Goal: Transaction & Acquisition: Purchase product/service

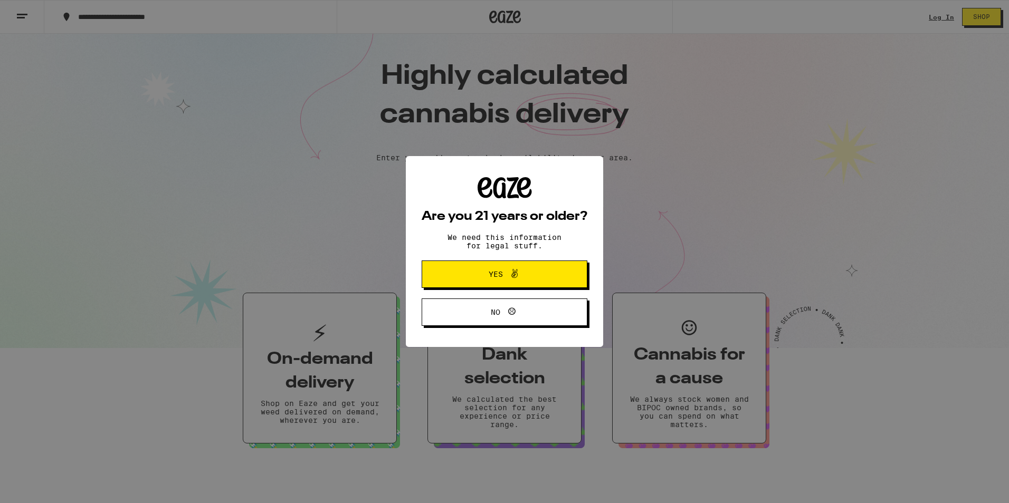
click at [944, 16] on div "Are you 21 years or older? We need this information for legal stuff. Yes No" at bounding box center [504, 251] width 1009 height 503
click at [501, 278] on span "Yes" at bounding box center [496, 274] width 14 height 7
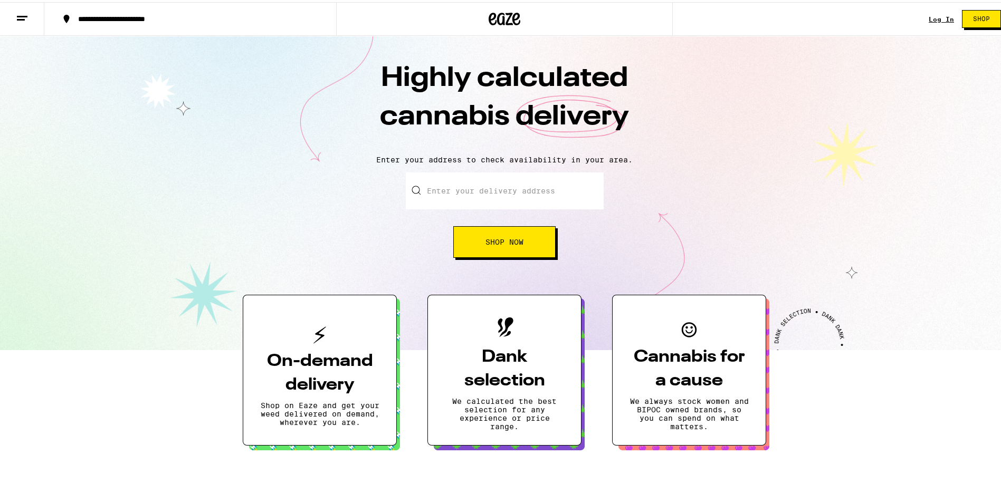
click at [939, 18] on link "Log In" at bounding box center [941, 17] width 25 height 7
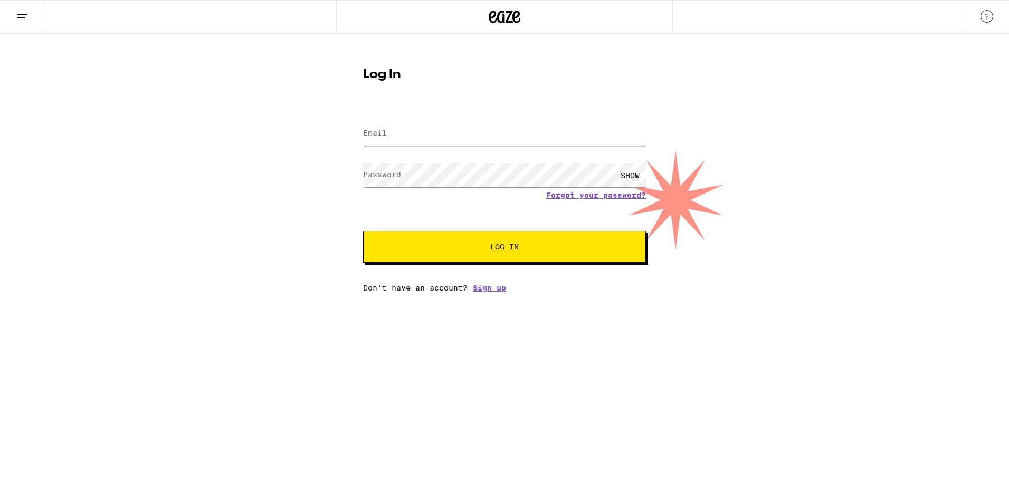
click at [428, 136] on input "Email" at bounding box center [504, 134] width 283 height 24
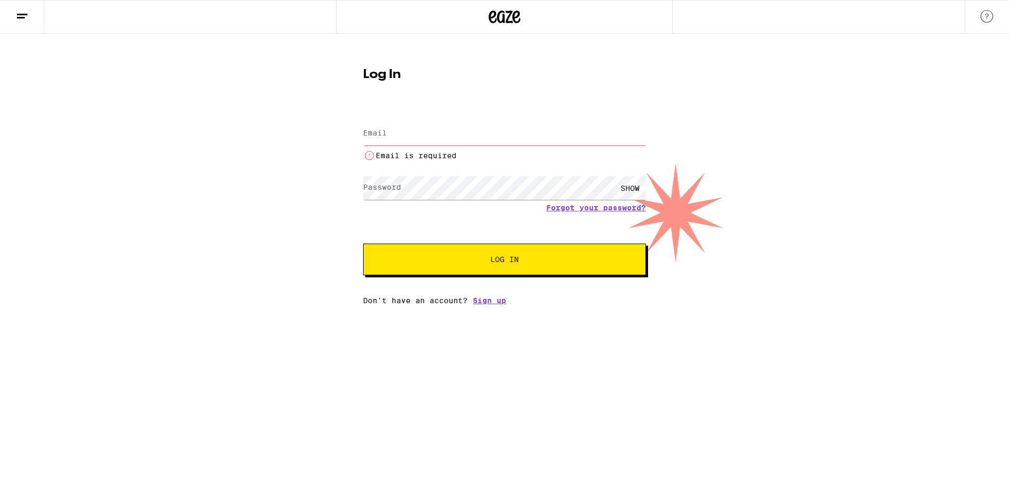
type input "[EMAIL_ADDRESS][DOMAIN_NAME]"
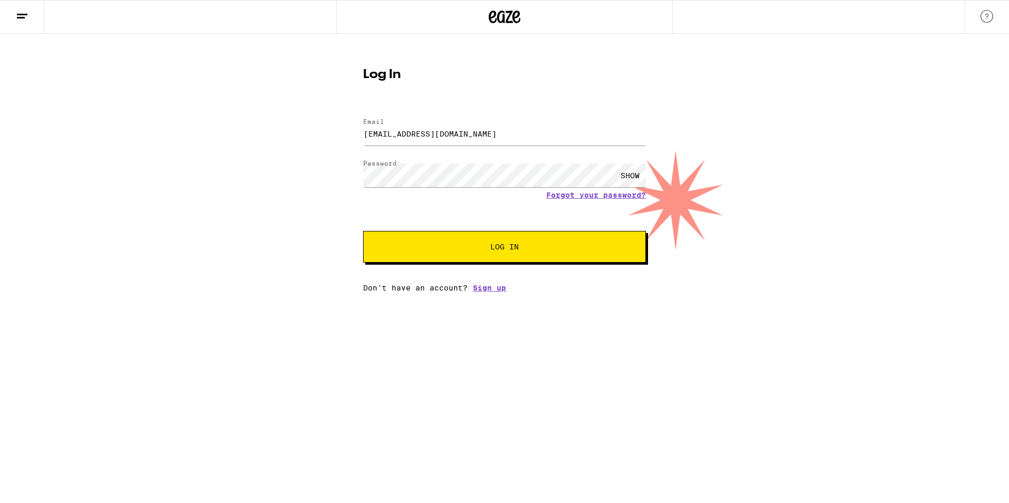
click at [520, 252] on button "Log In" at bounding box center [504, 247] width 283 height 32
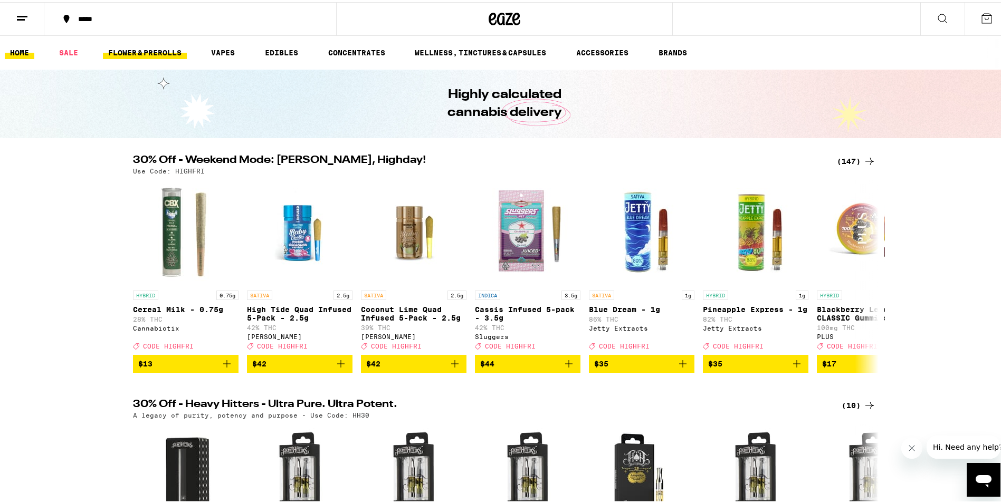
click at [150, 53] on link "FLOWER & PREROLLS" at bounding box center [145, 50] width 84 height 13
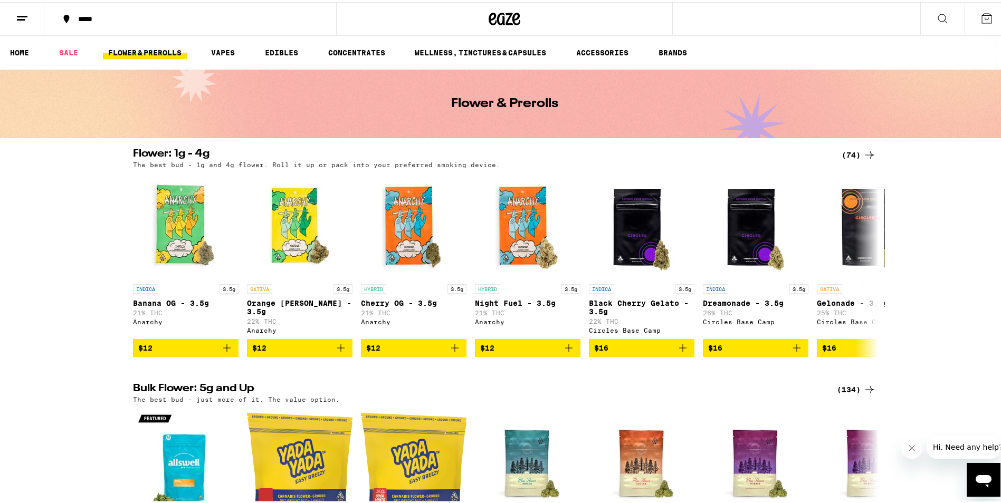
click at [850, 152] on div "(74)" at bounding box center [858, 153] width 34 height 13
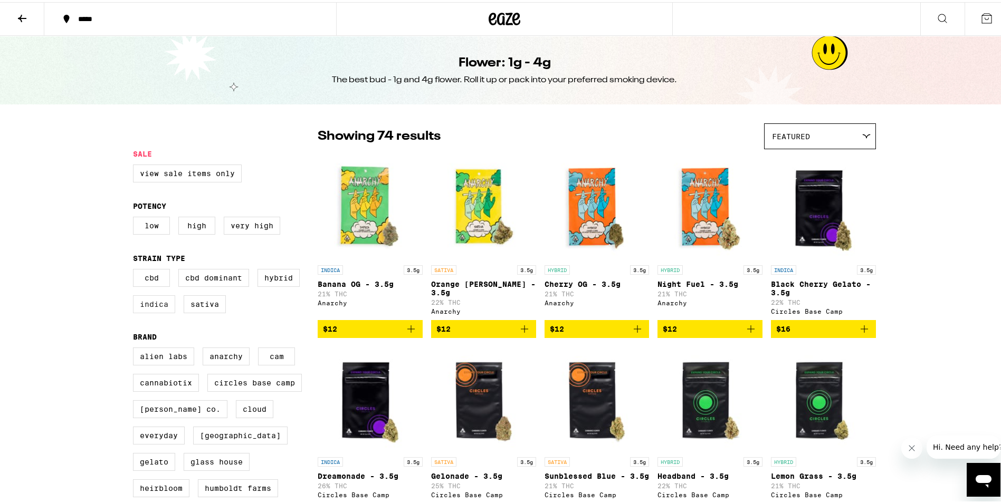
click at [157, 306] on label "Indica" at bounding box center [154, 302] width 42 height 18
click at [136, 269] on input "Indica" at bounding box center [135, 269] width 1 height 1
checkbox input "true"
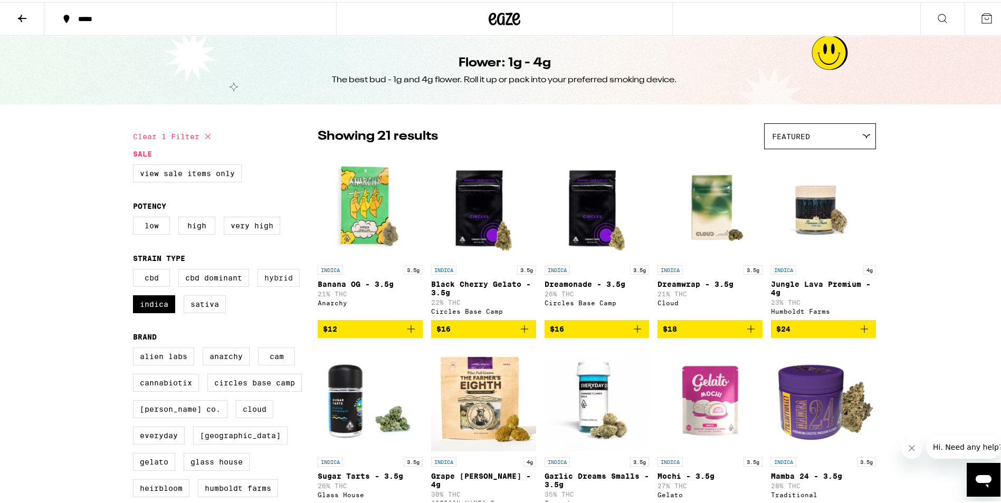
click at [261, 282] on label "Hybrid" at bounding box center [278, 276] width 42 height 18
click at [136, 269] on input "Hybrid" at bounding box center [135, 269] width 1 height 1
checkbox input "true"
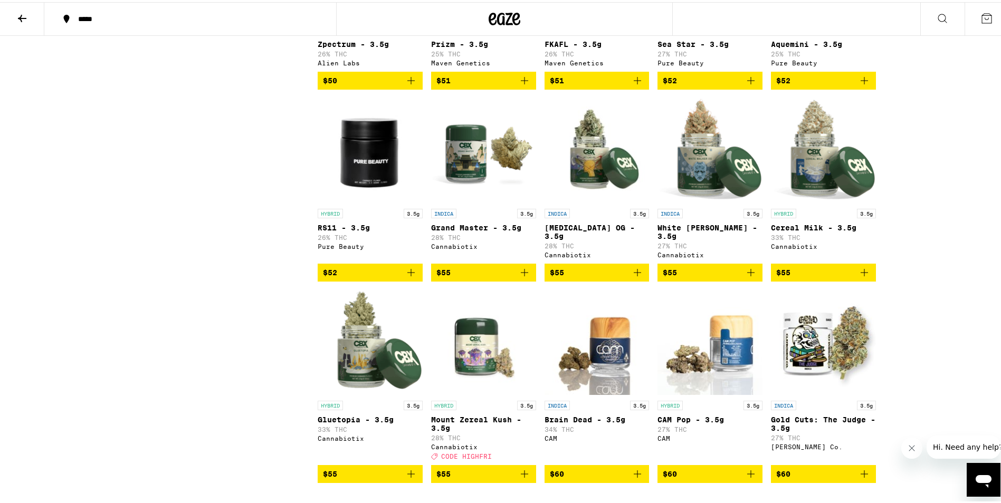
scroll to position [1424, 0]
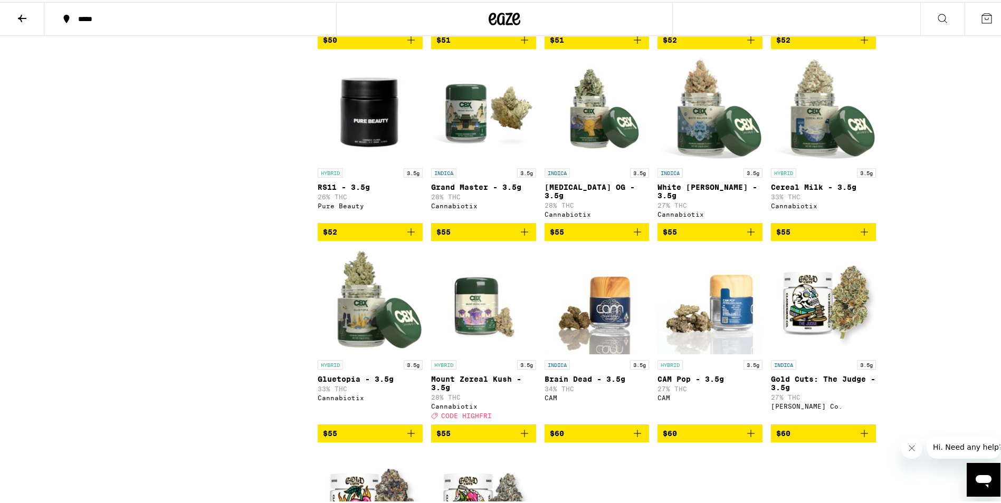
click at [583, 198] on p "[MEDICAL_DATA] OG - 3.5g" at bounding box center [596, 189] width 105 height 17
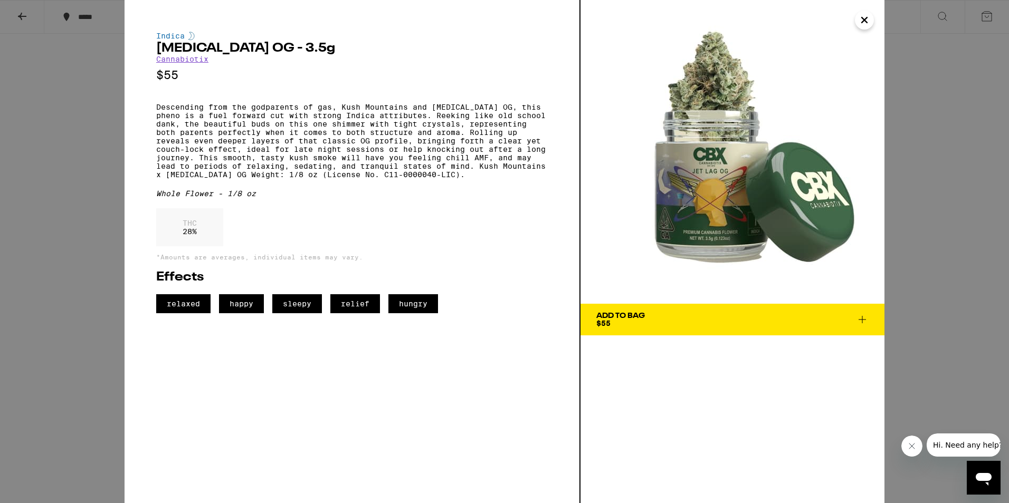
click at [864, 17] on icon "Close" at bounding box center [864, 20] width 13 height 16
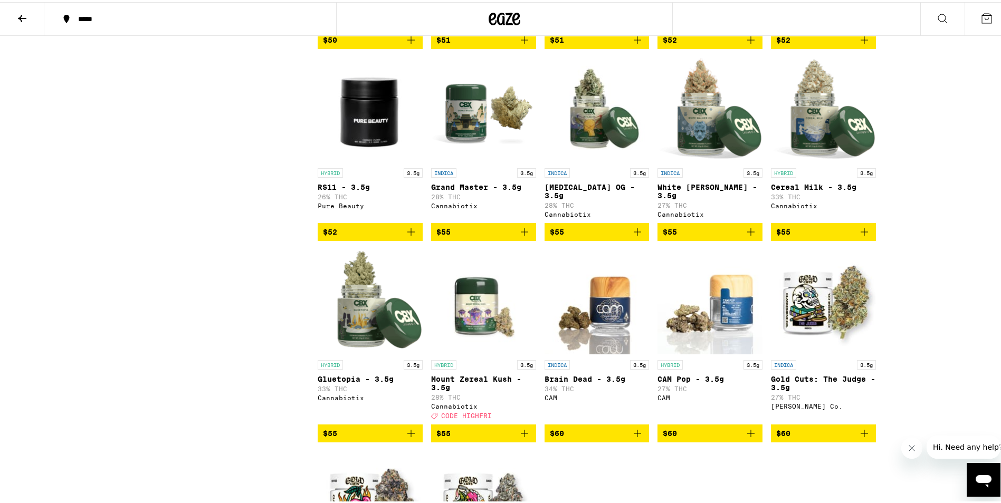
click at [473, 216] on div "INDICA 3.5g Grand Master - 3.5g 28% THC Cannabiotix" at bounding box center [483, 191] width 105 height 50
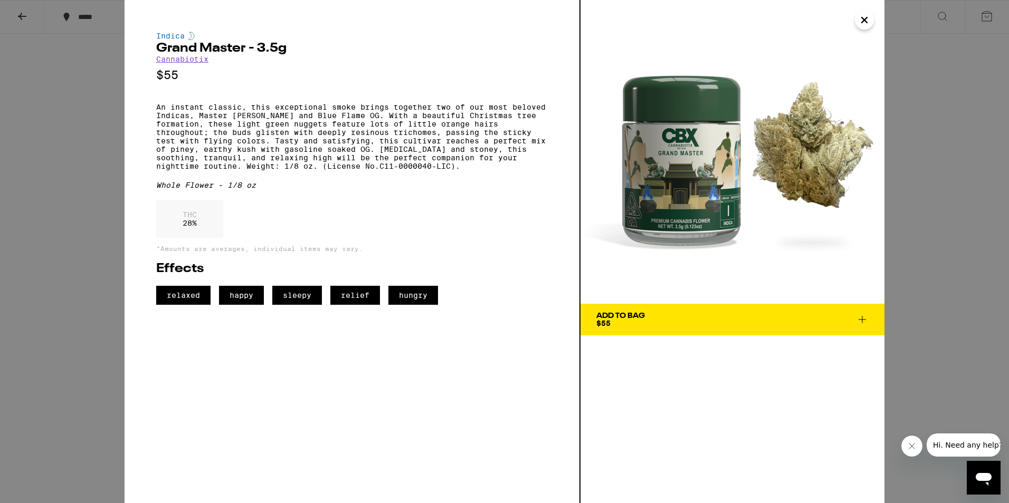
click at [867, 20] on icon "Close" at bounding box center [864, 20] width 13 height 16
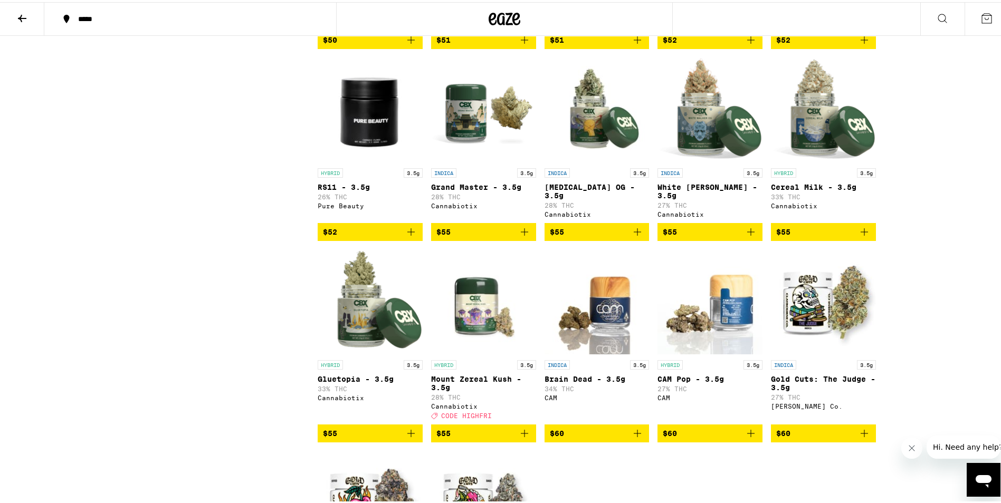
click at [583, 161] on img "Open page for Jet Lag OG - 3.5g from Cannabiotix" at bounding box center [596, 108] width 105 height 106
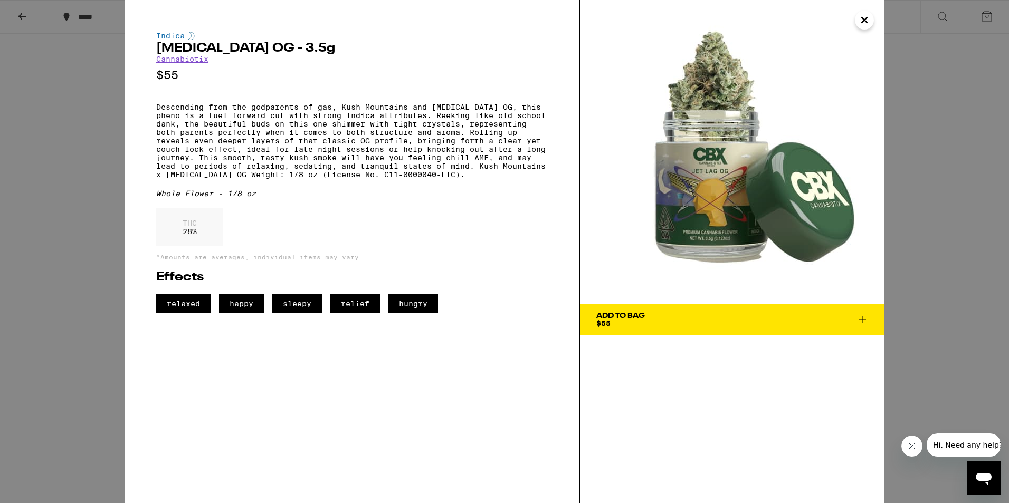
click at [861, 15] on icon "Close" at bounding box center [864, 20] width 13 height 16
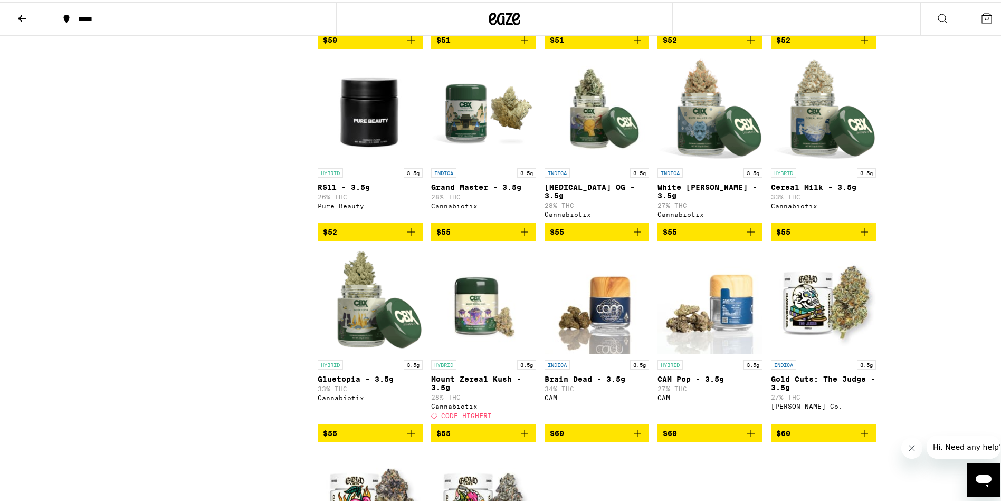
click at [468, 161] on img "Open page for Grand Master - 3.5g from Cannabiotix" at bounding box center [483, 108] width 105 height 106
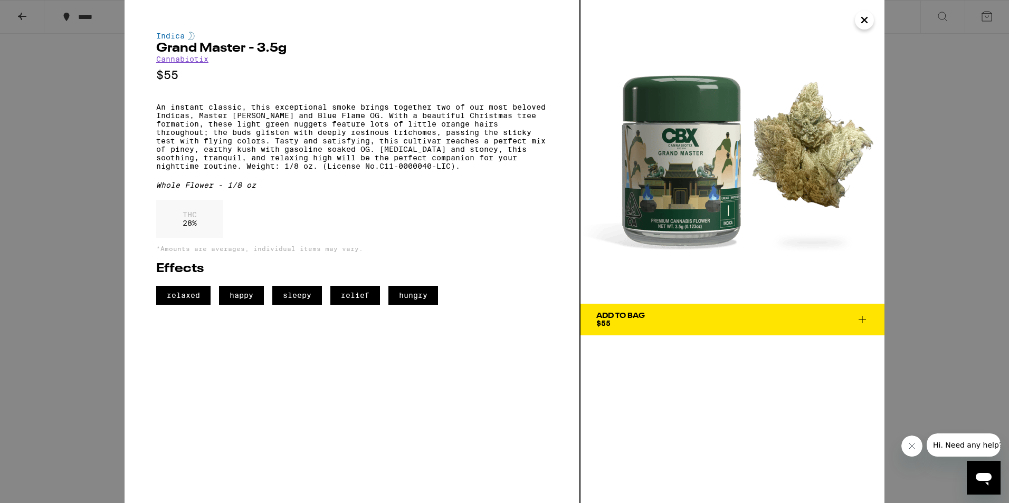
click at [655, 320] on span "Add To Bag $55" at bounding box center [732, 319] width 272 height 15
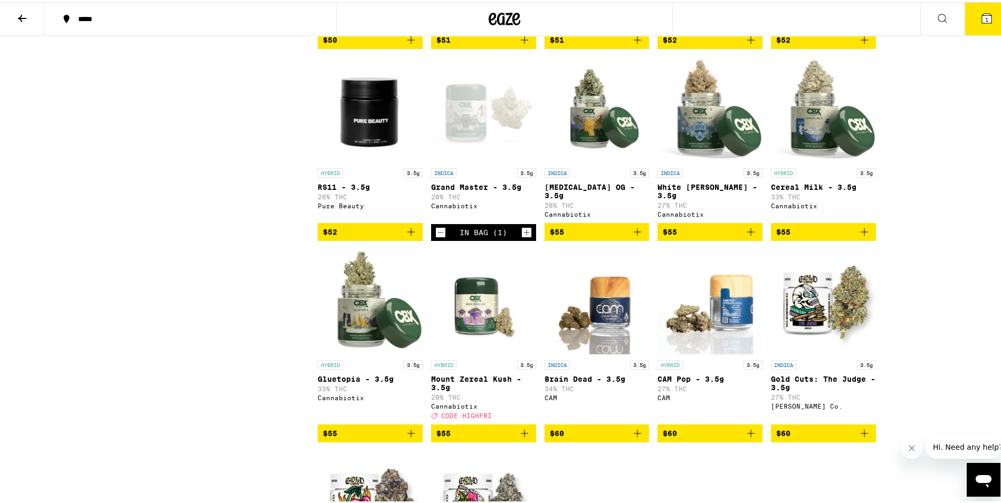
click at [705, 161] on img "Open page for White Walker OG - 3.5g from Cannabiotix" at bounding box center [709, 108] width 105 height 106
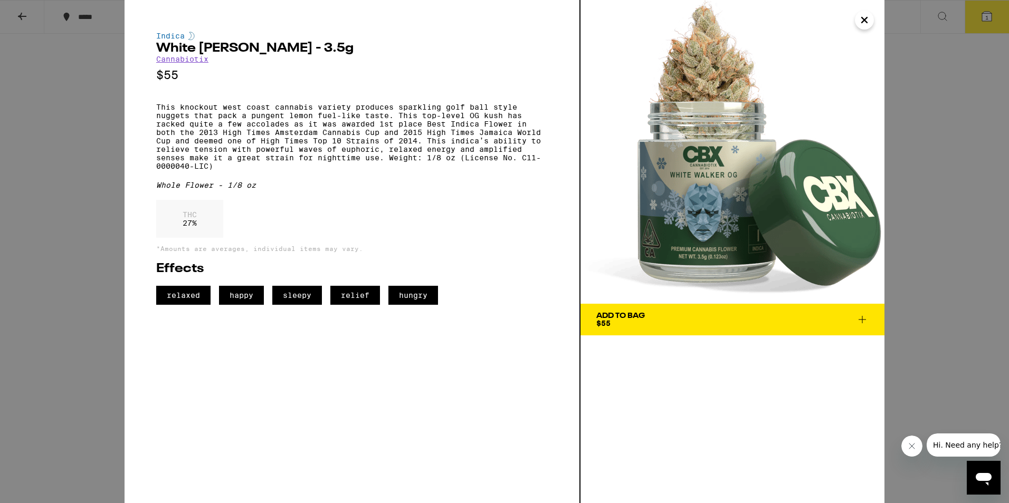
click at [863, 20] on icon "Close" at bounding box center [864, 19] width 5 height 5
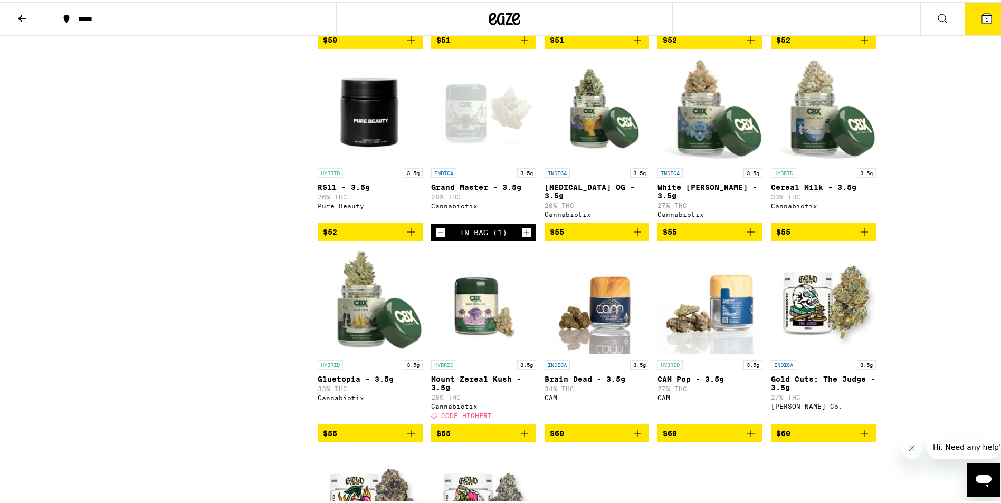
click at [635, 236] on icon "Add to bag" at bounding box center [637, 230] width 13 height 13
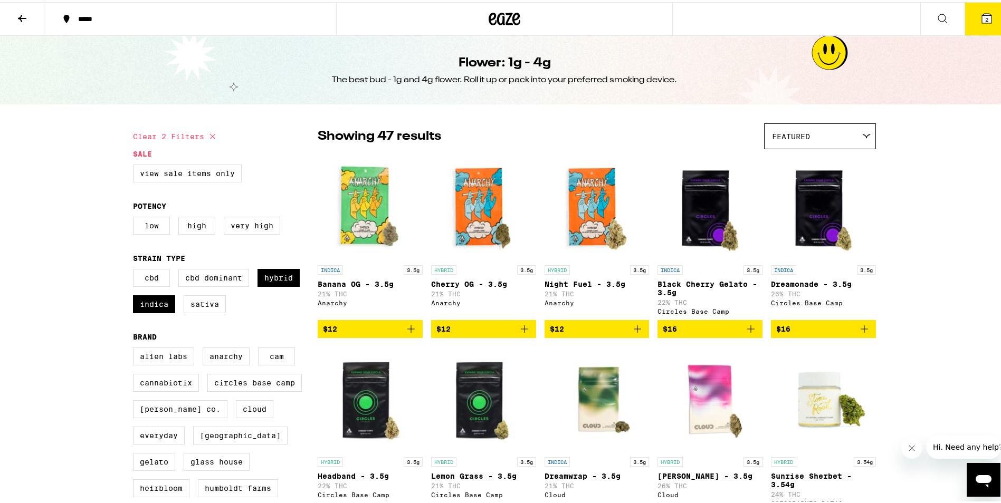
click at [982, 20] on icon at bounding box center [986, 16] width 9 height 9
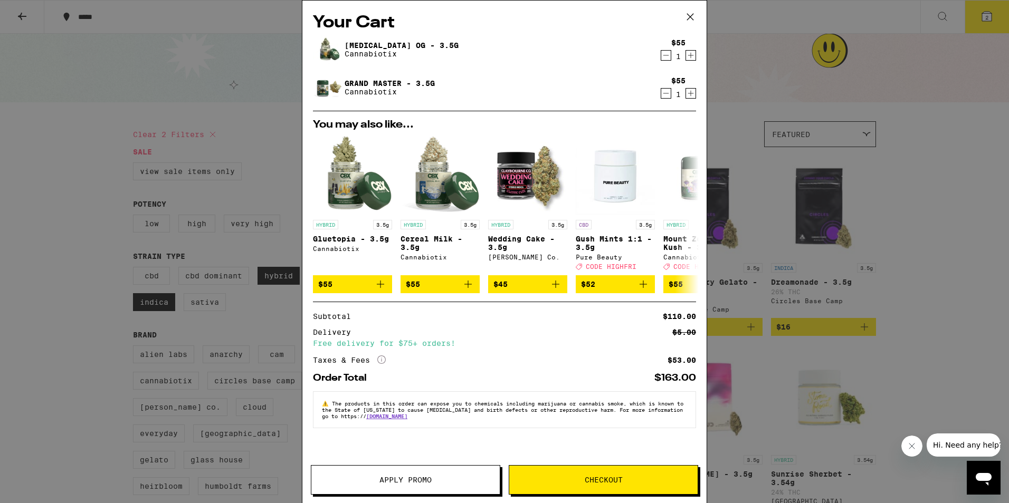
click at [688, 17] on icon at bounding box center [690, 17] width 16 height 16
